Goal: Communication & Community: Connect with others

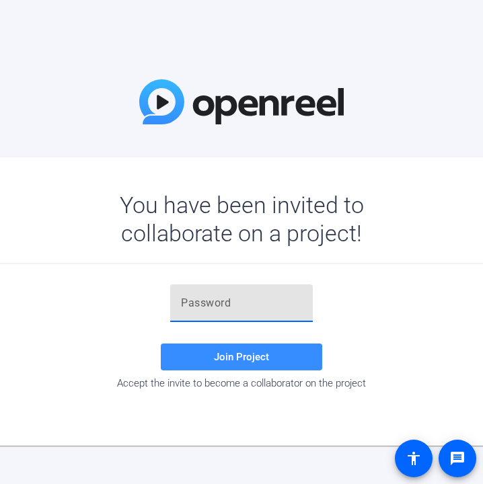
click at [224, 310] on input "text" at bounding box center [241, 303] width 121 height 16
paste input "gIa^0h"
type input "gIa^0h"
click at [413, 295] on div "gIa^0h Join Project Accept the invite to become a collaborator on the project" at bounding box center [242, 337] width 552 height 105
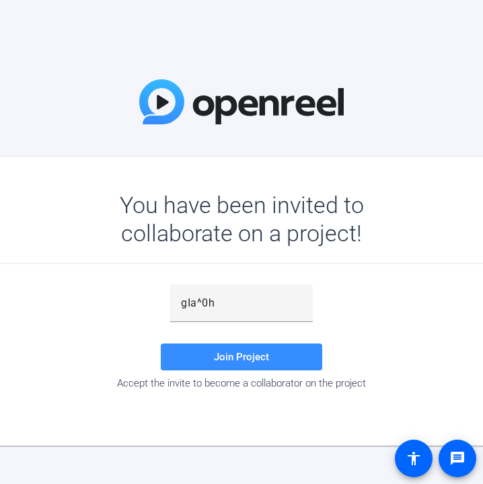
click at [416, 377] on div "gIa^0h Join Project Accept the invite to become a collaborator on the project" at bounding box center [242, 337] width 552 height 105
click at [204, 361] on span at bounding box center [241, 357] width 161 height 32
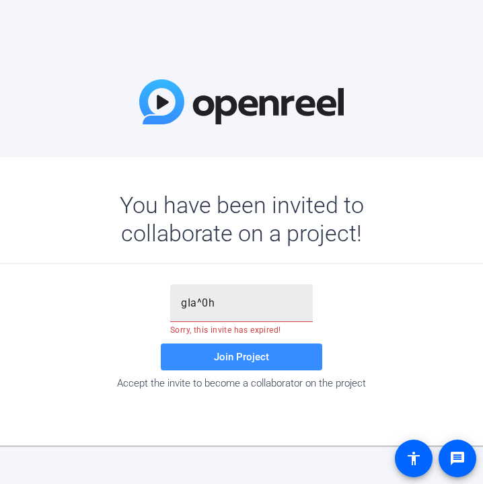
click at [236, 308] on input "gIa^0h" at bounding box center [241, 303] width 121 height 16
drag, startPoint x: 250, startPoint y: 305, endPoint x: 145, endPoint y: 301, distance: 105.0
click at [145, 301] on div "gIa^0h Sorry, this invite has expired! Join Project Accept the invite to become…" at bounding box center [242, 337] width 552 height 105
click at [235, 311] on div at bounding box center [241, 304] width 121 height 38
click at [240, 288] on div at bounding box center [241, 304] width 121 height 38
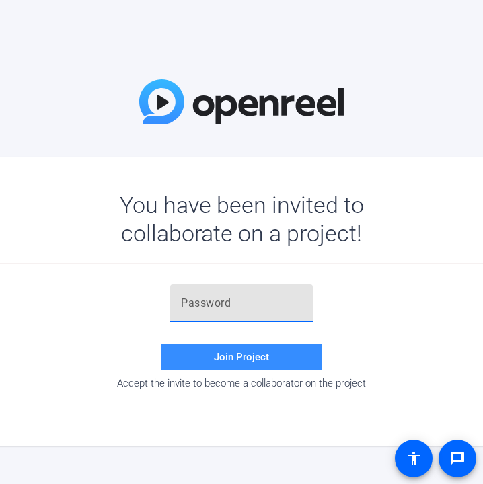
paste input "dlGy3J"
type input "dlGy3J"
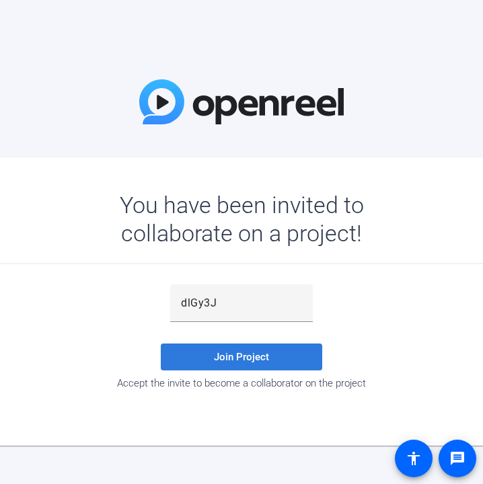
click at [257, 357] on span "Join Project" at bounding box center [241, 357] width 55 height 12
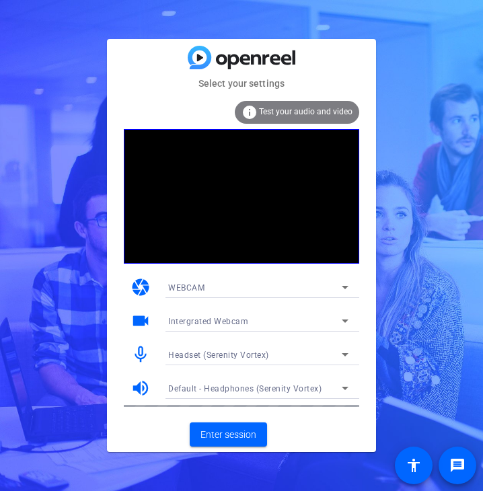
click at [304, 108] on span "Test your audio and video" at bounding box center [305, 111] width 93 height 9
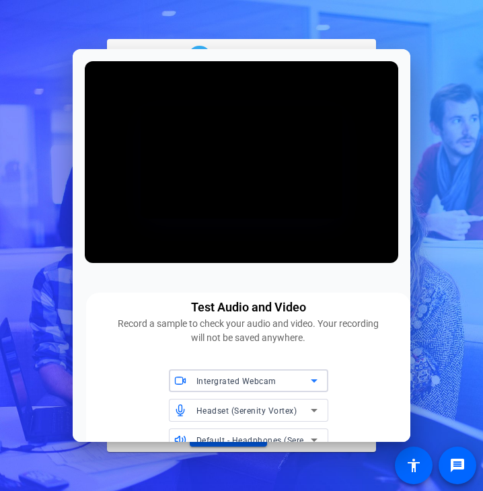
click at [229, 334] on div "Record a sample to check your audio and video. Your recording will not be saved…" at bounding box center [248, 331] width 269 height 28
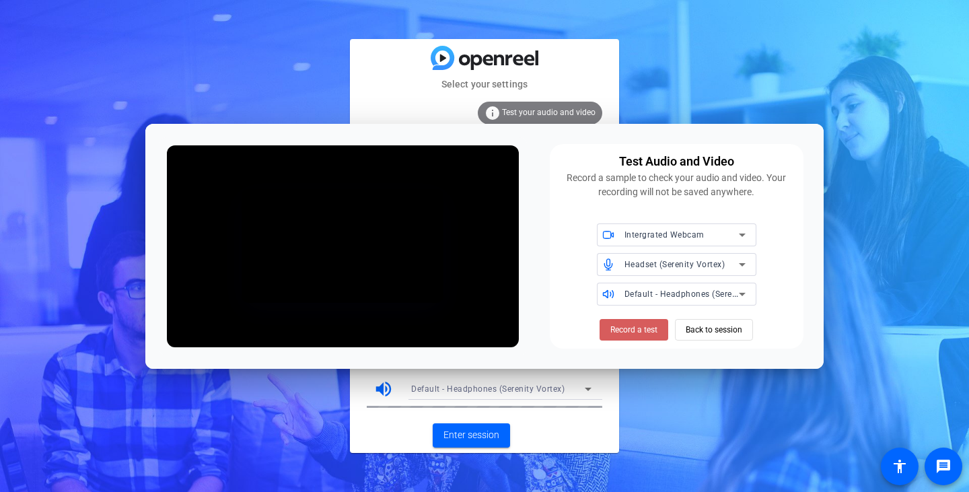
click at [482, 328] on span "Record a test" at bounding box center [633, 330] width 47 height 12
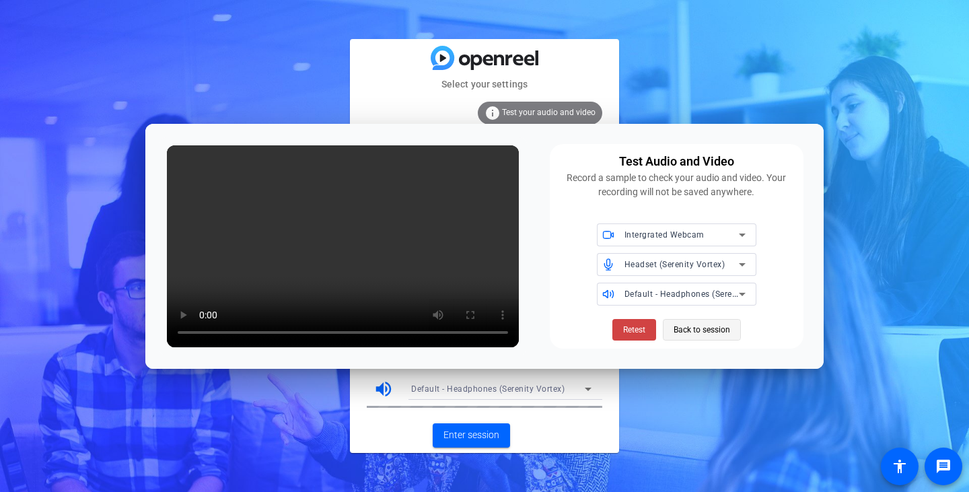
click at [482, 331] on span "Back to session" at bounding box center [701, 330] width 56 height 26
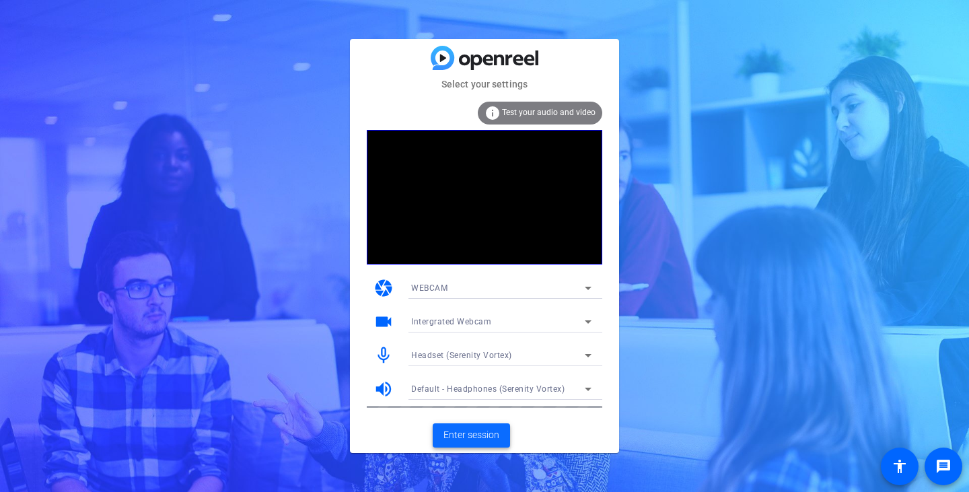
click at [474, 434] on span "Enter session" at bounding box center [471, 435] width 56 height 14
